Goal: Task Accomplishment & Management: Manage account settings

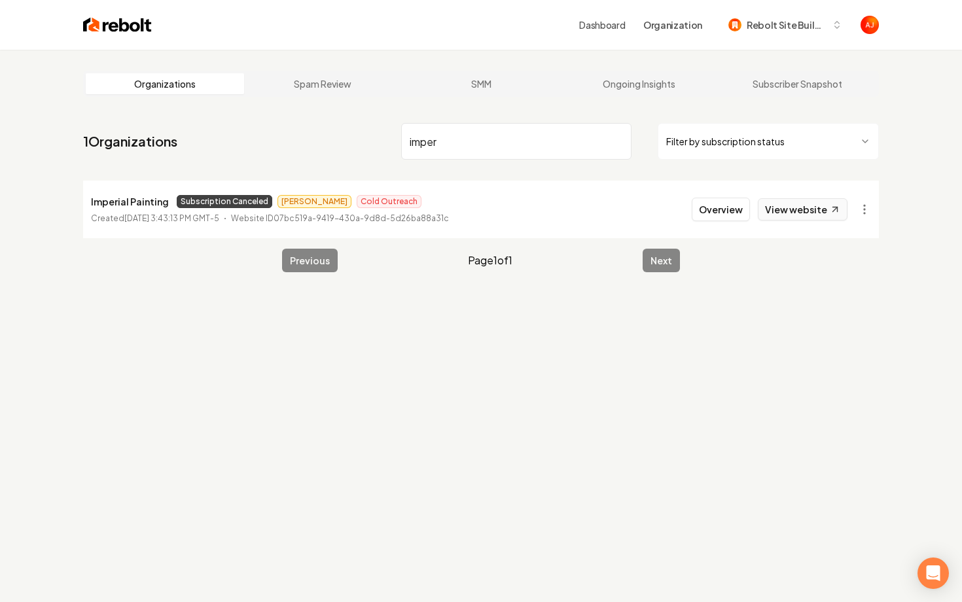
click at [768, 211] on link "View website" at bounding box center [803, 209] width 90 height 22
drag, startPoint x: 436, startPoint y: 146, endPoint x: 326, endPoint y: 146, distance: 109.3
click at [336, 146] on nav "1 Organizations imper Filter by subscription status" at bounding box center [481, 147] width 796 height 58
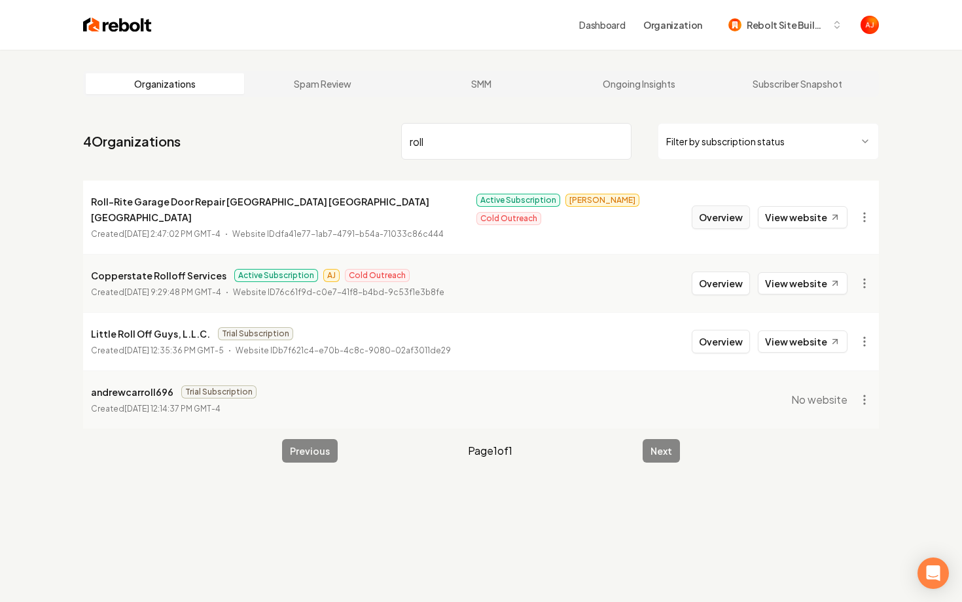
type input "roll"
click at [740, 217] on button "Overview" at bounding box center [721, 217] width 58 height 24
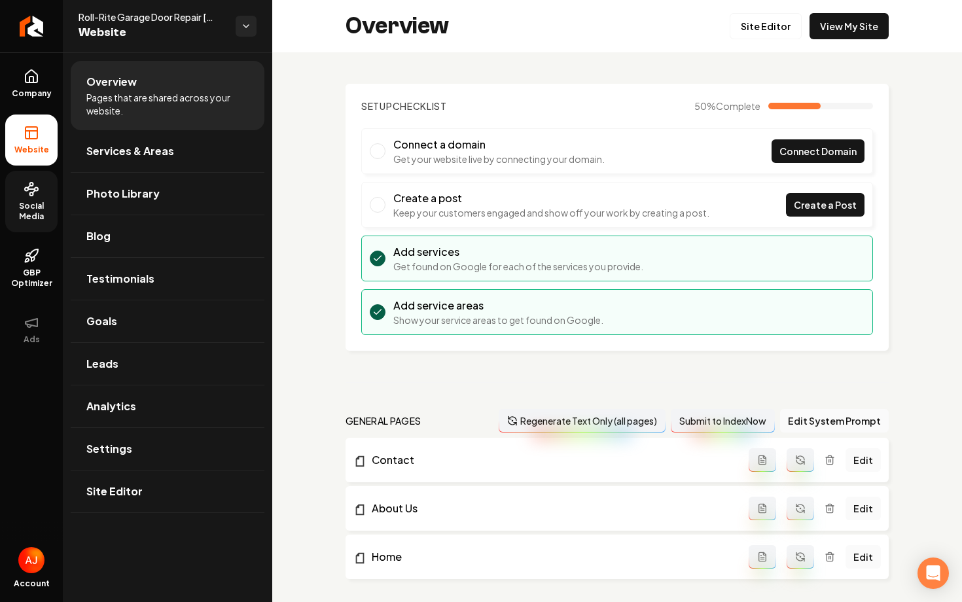
click at [22, 201] on span "Social Media" at bounding box center [31, 211] width 52 height 21
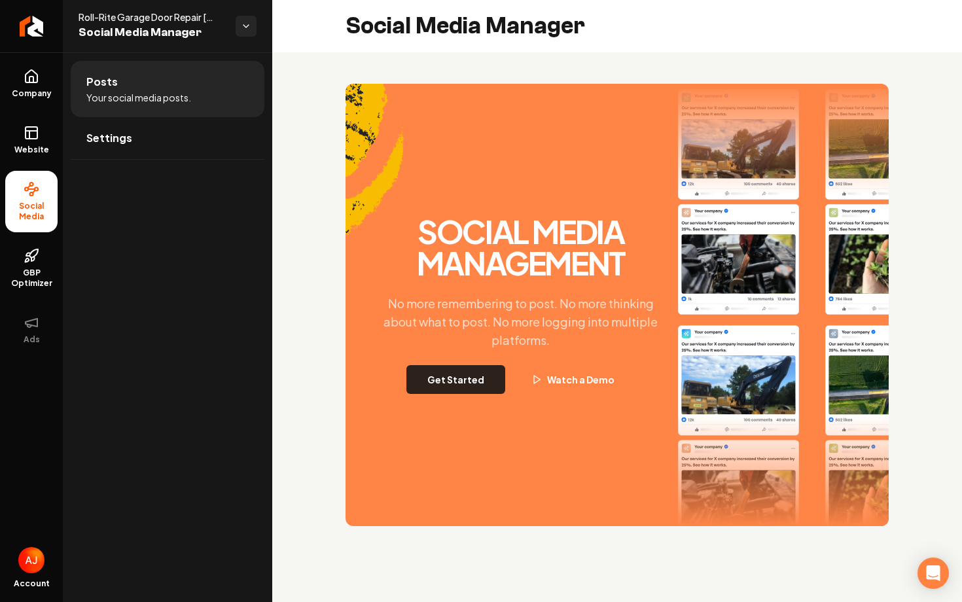
click at [447, 387] on button "Get Started" at bounding box center [455, 379] width 99 height 29
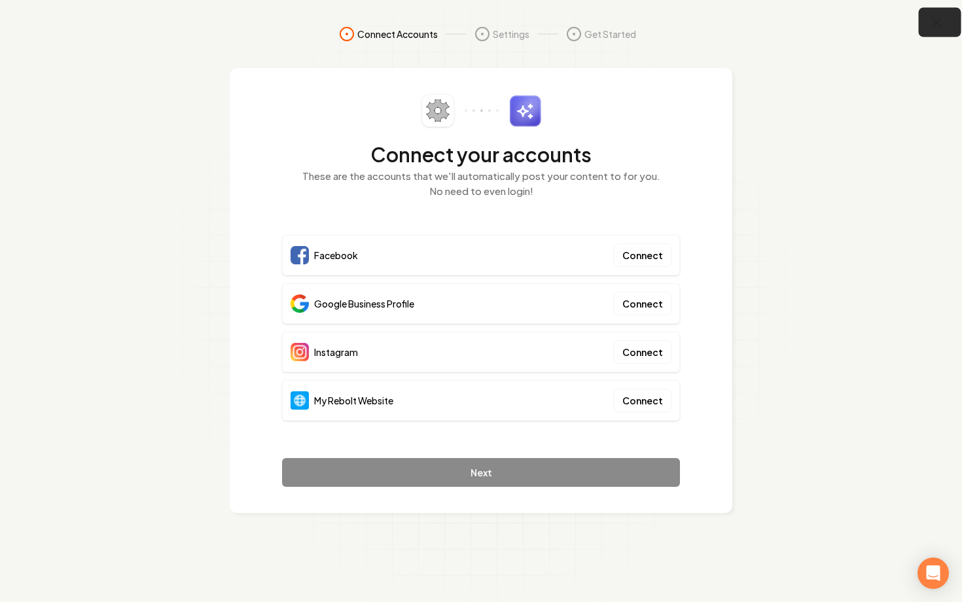
click at [940, 18] on icon "button" at bounding box center [936, 22] width 9 height 9
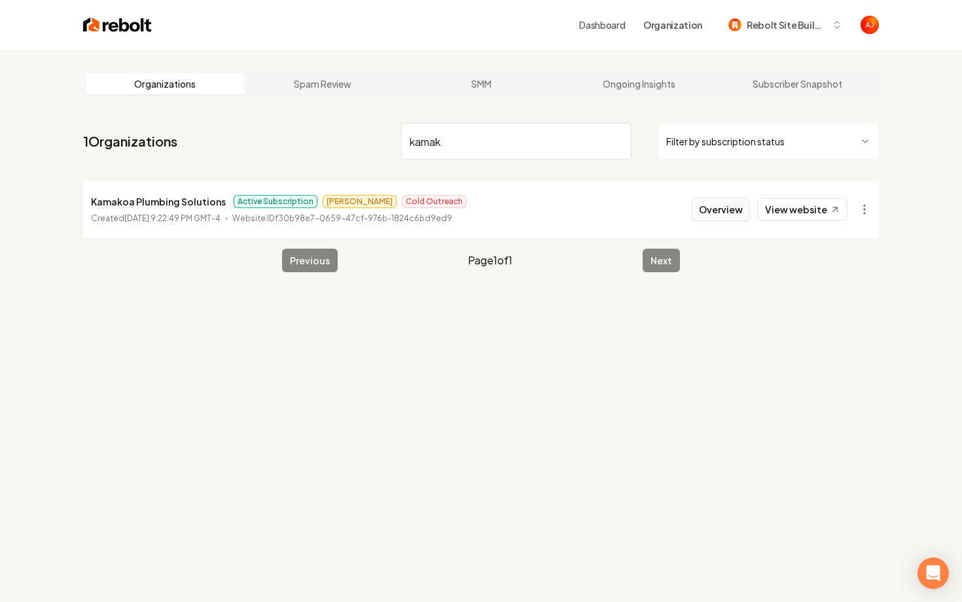
type input "kamak"
click at [710, 207] on button "Overview" at bounding box center [721, 210] width 58 height 24
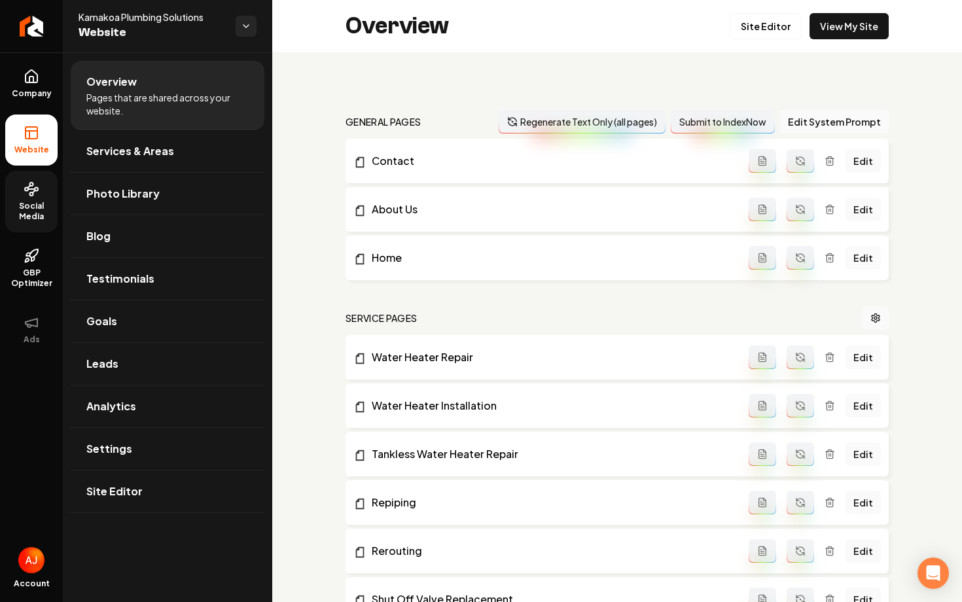
click at [25, 215] on span "Social Media" at bounding box center [31, 211] width 52 height 21
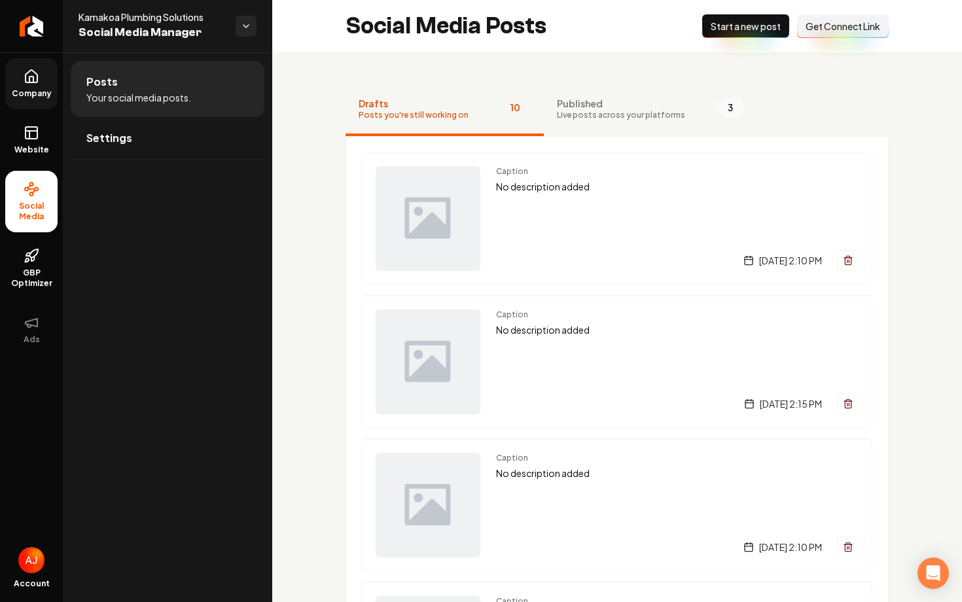
click at [33, 67] on link "Company" at bounding box center [31, 83] width 52 height 51
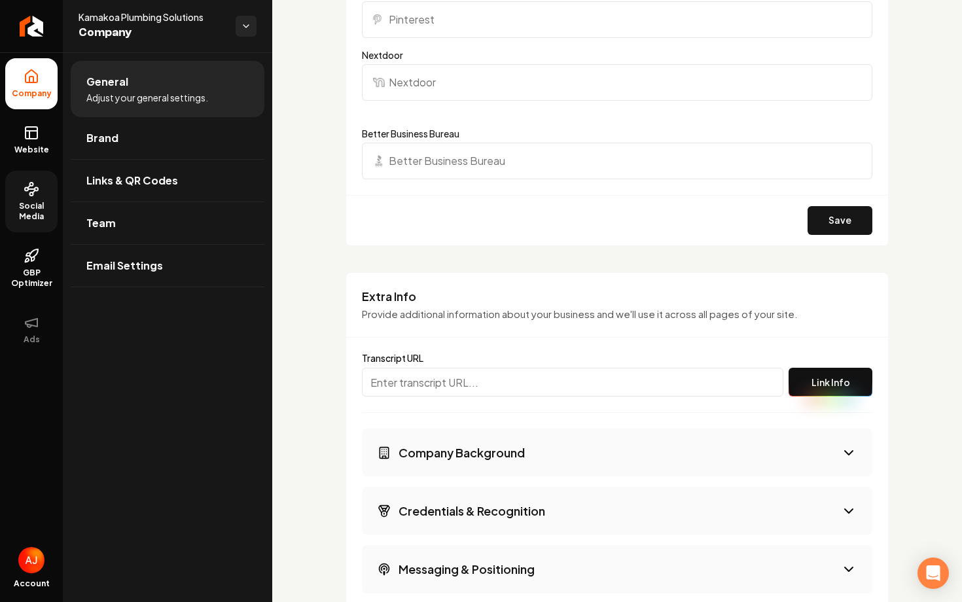
scroll to position [2326, 0]
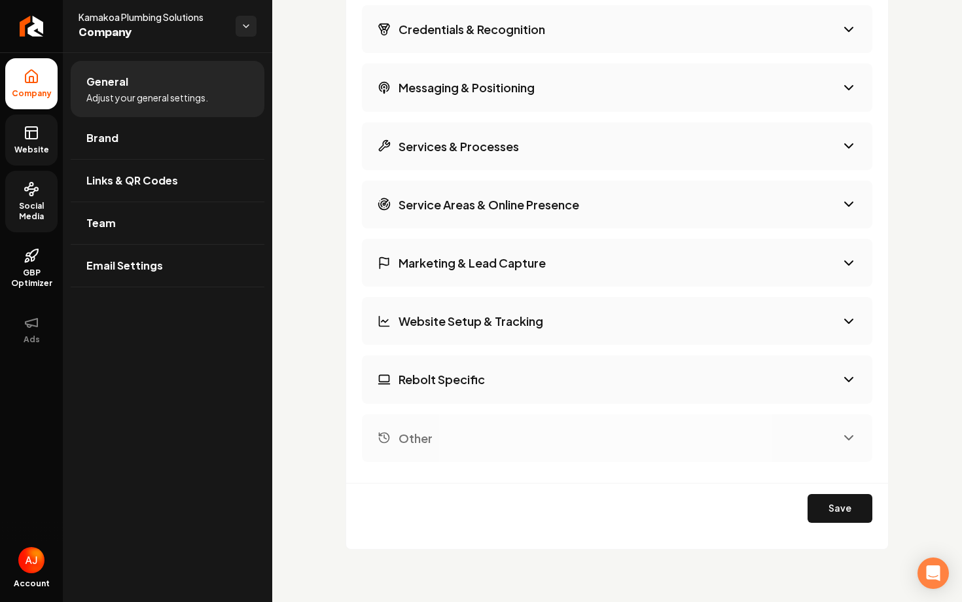
click at [18, 129] on link "Website" at bounding box center [31, 139] width 52 height 51
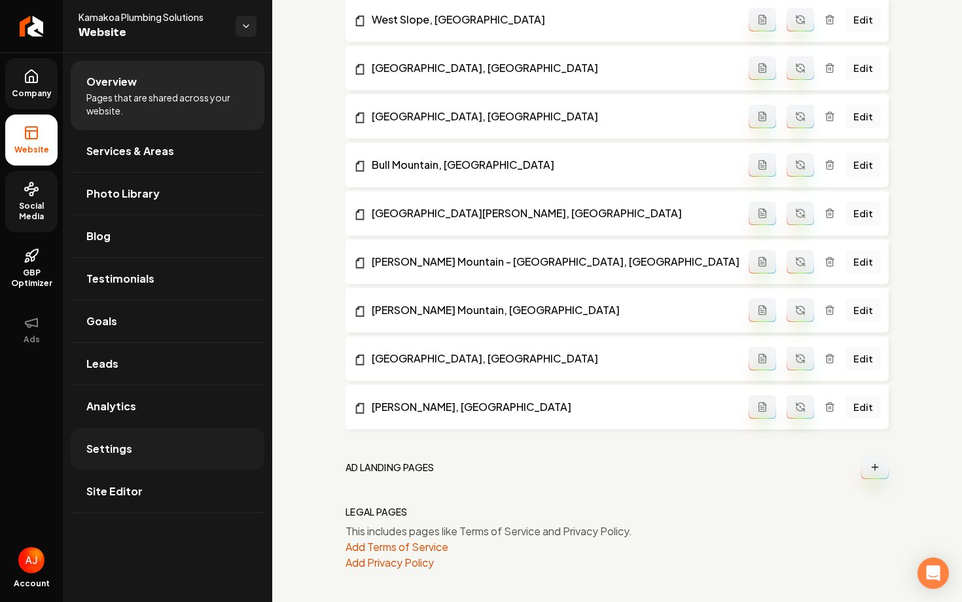
click at [162, 428] on link "Settings" at bounding box center [168, 449] width 194 height 42
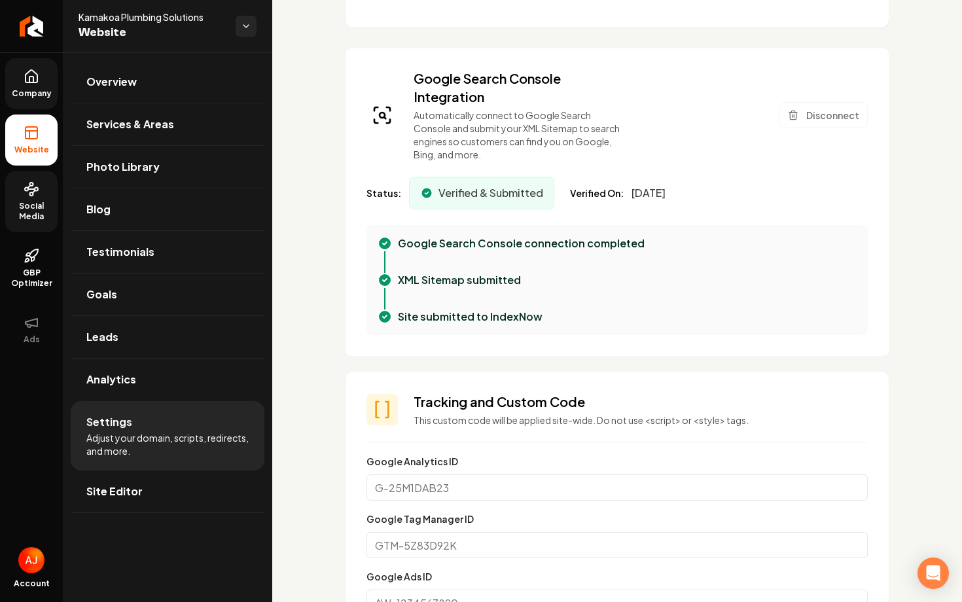
scroll to position [960, 0]
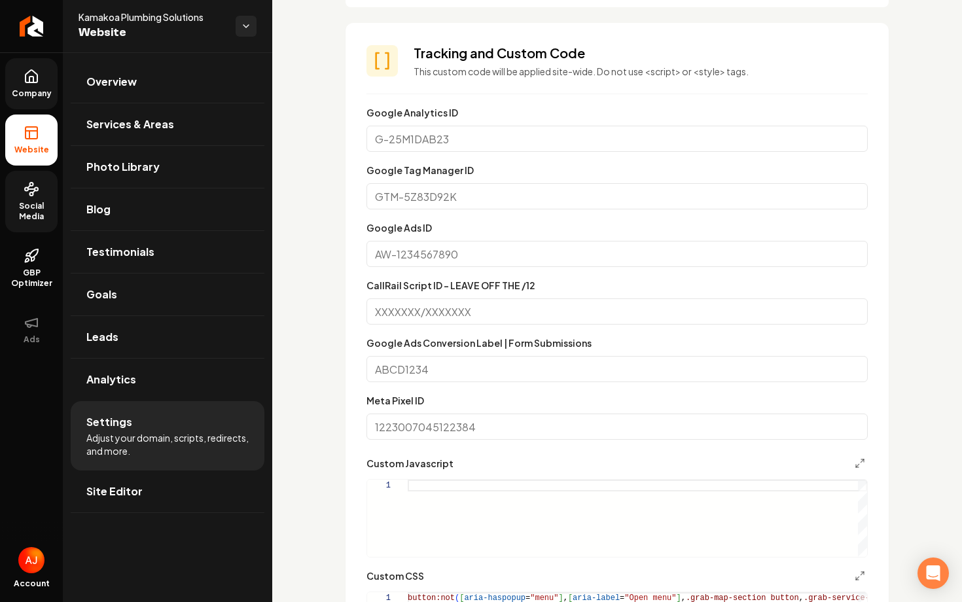
click at [436, 195] on input "Google Tag Manager ID" at bounding box center [616, 196] width 501 height 26
paste input "<!-- Google tag (gtag.js) --> <script async src="[URL][DOMAIN_NAME]"></script> …"
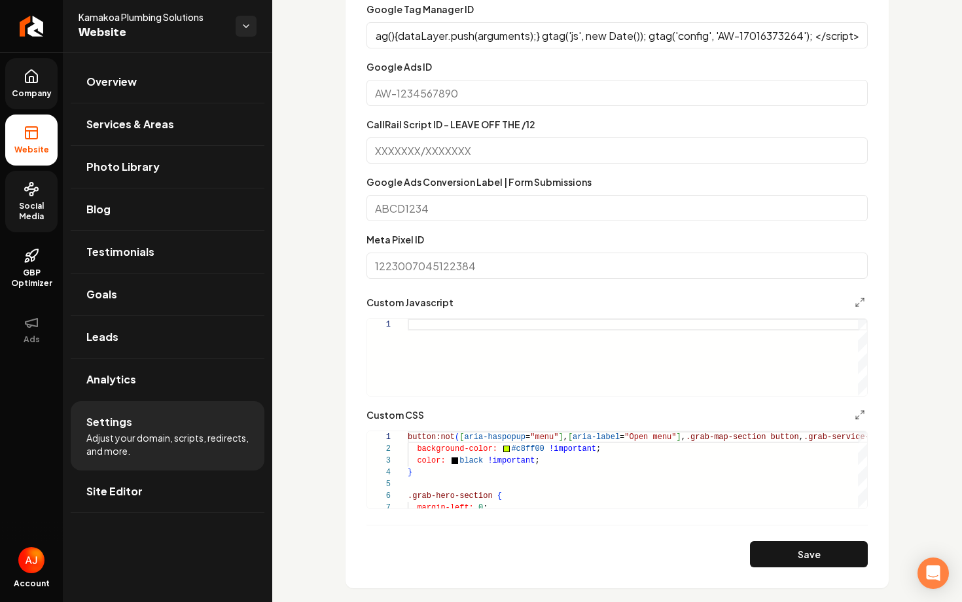
scroll to position [1126, 0]
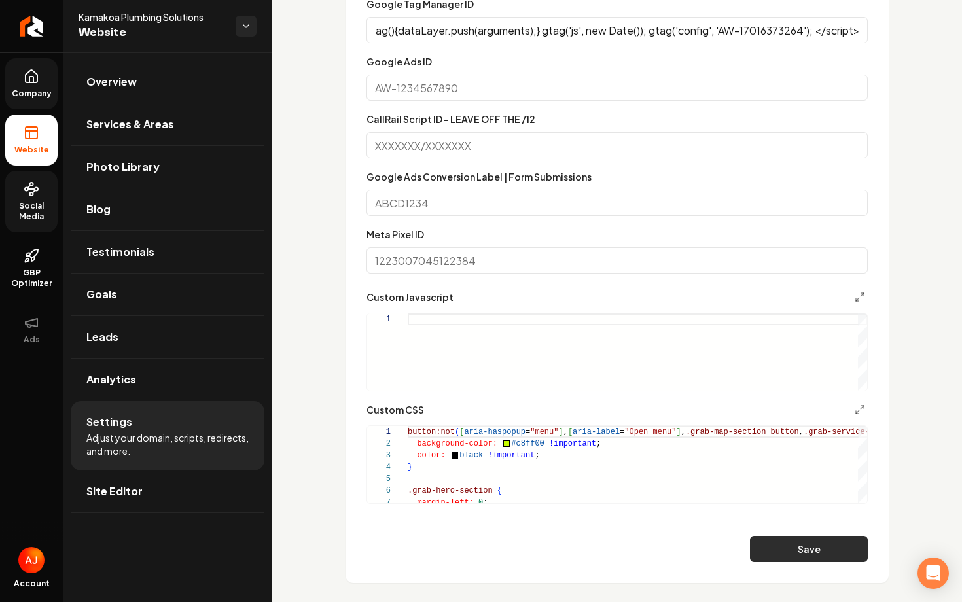
type input "<!-- Google tag (gtag.js) --> <script async src="[URL][DOMAIN_NAME]"></script> …"
click at [788, 546] on button "Save" at bounding box center [809, 549] width 118 height 26
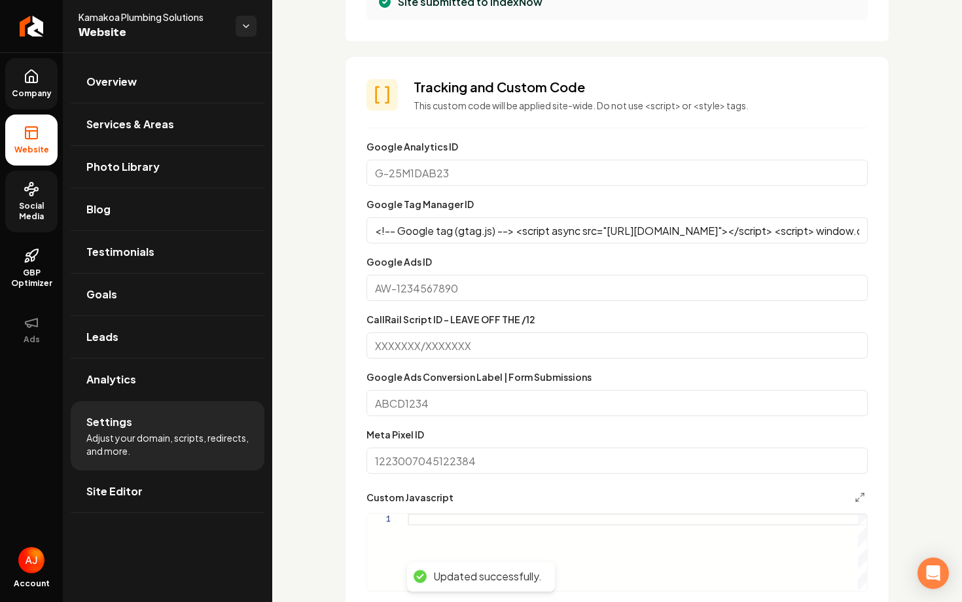
scroll to position [922, 0]
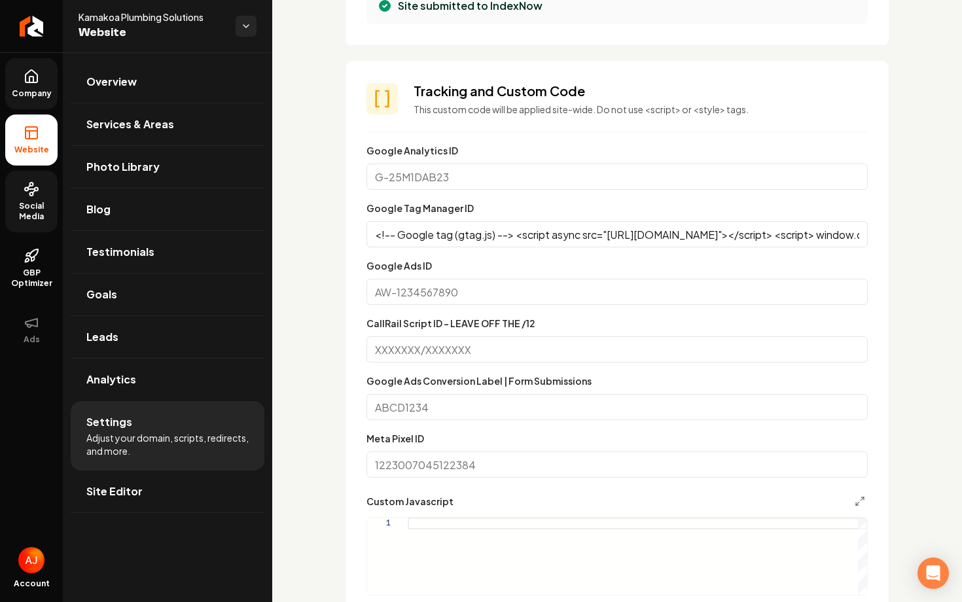
click at [484, 230] on input "<!-- Google tag (gtag.js) --> <script async src="[URL][DOMAIN_NAME]"></script> …" at bounding box center [616, 234] width 501 height 26
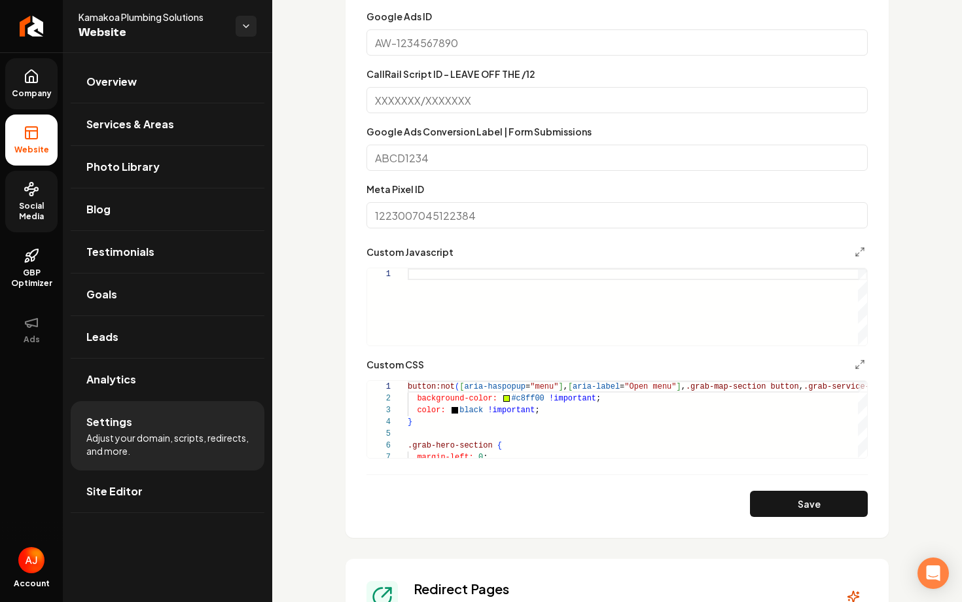
scroll to position [1169, 0]
